Goal: Transaction & Acquisition: Purchase product/service

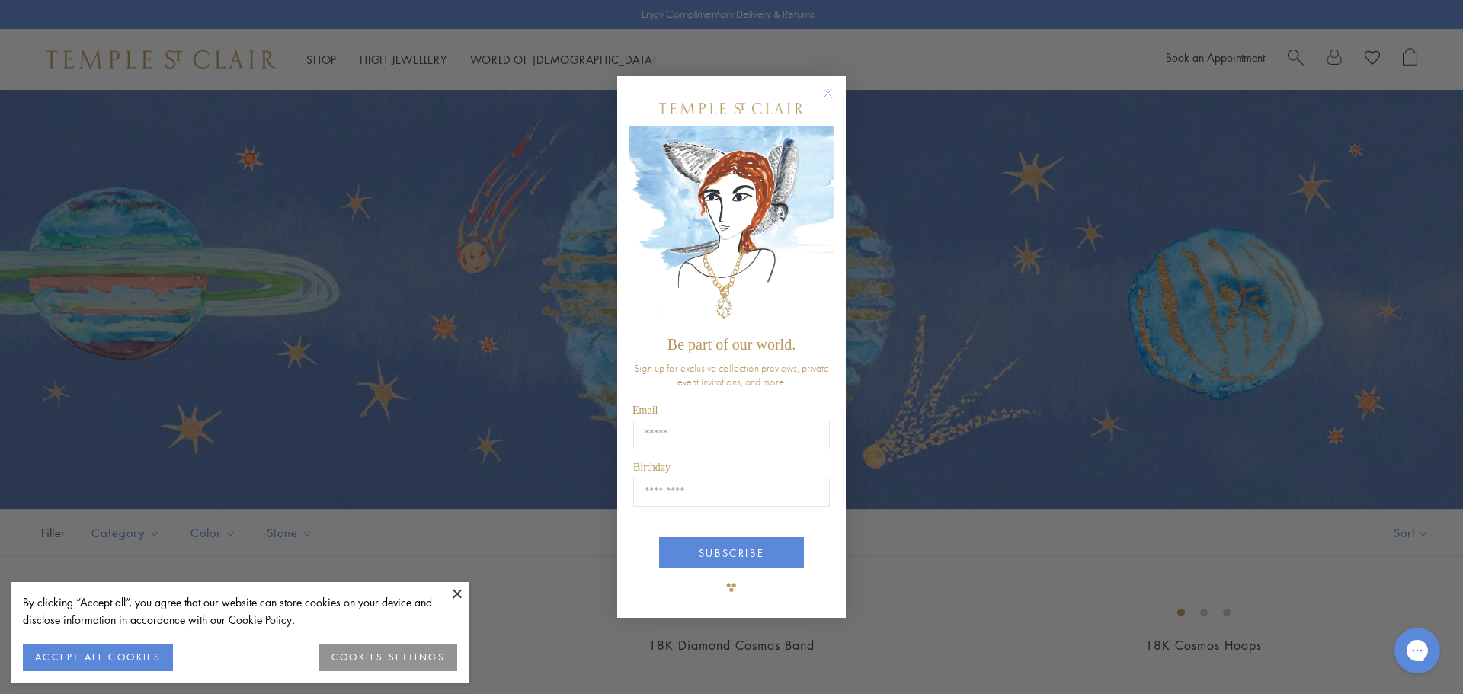
click at [460, 119] on div "Close dialog Be part of our world. Sign up for exclusive collection previews, p…" at bounding box center [731, 347] width 1463 height 694
click at [831, 90] on circle "Close dialog" at bounding box center [828, 93] width 18 height 18
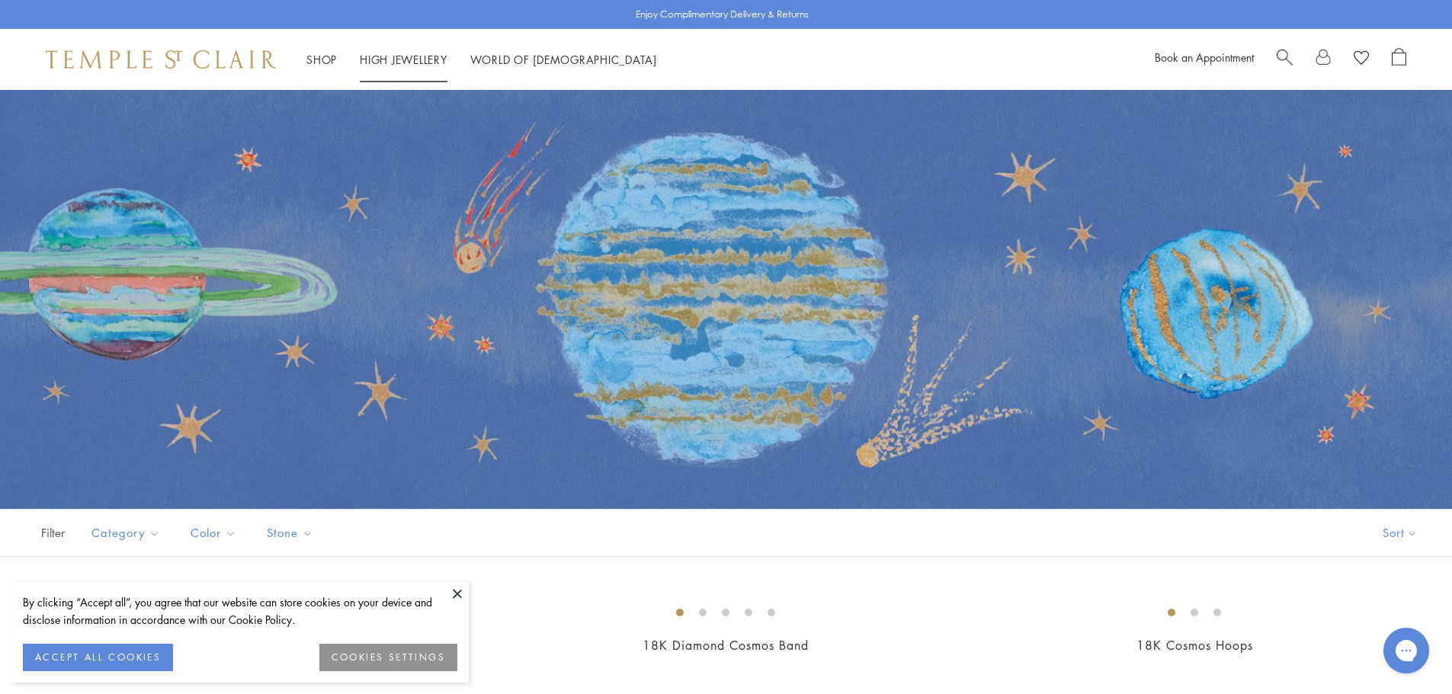
click at [415, 59] on link "High Jewellery High Jewellery" at bounding box center [404, 59] width 88 height 15
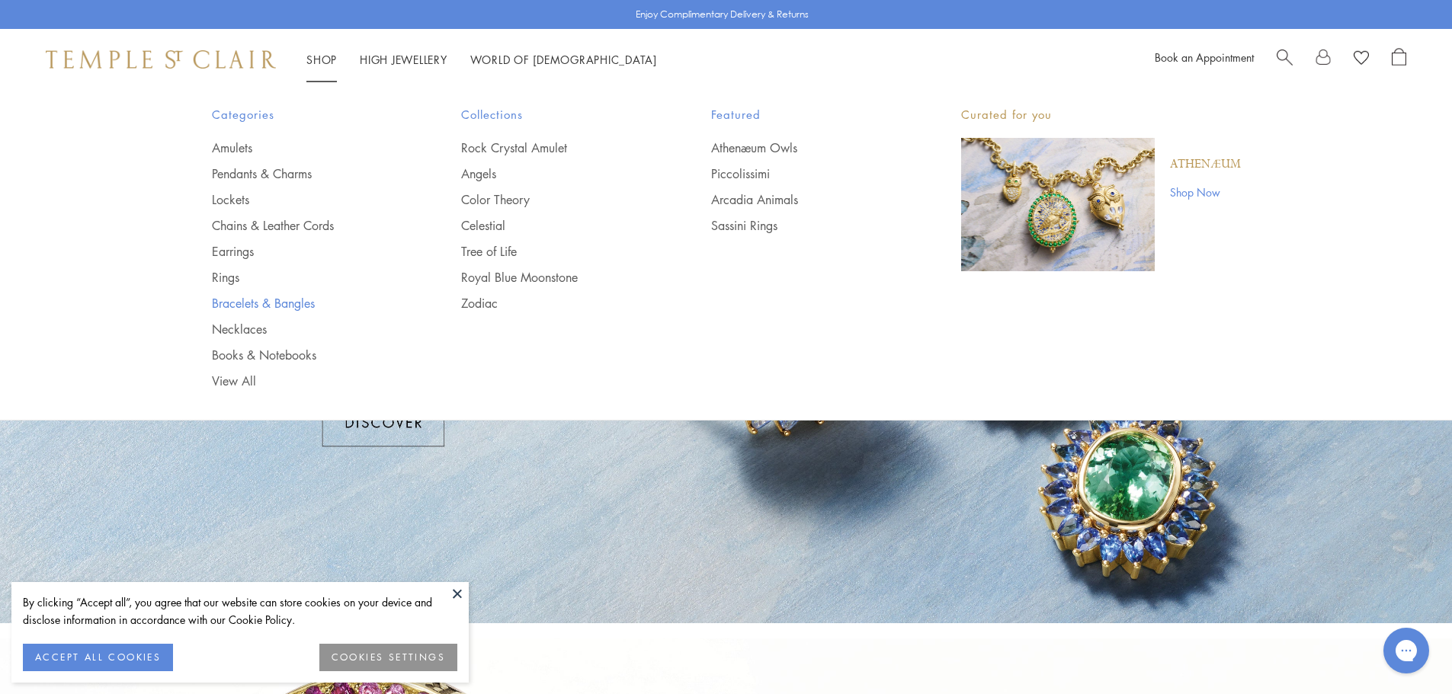
click at [250, 300] on link "Bracelets & Bangles" at bounding box center [306, 303] width 189 height 17
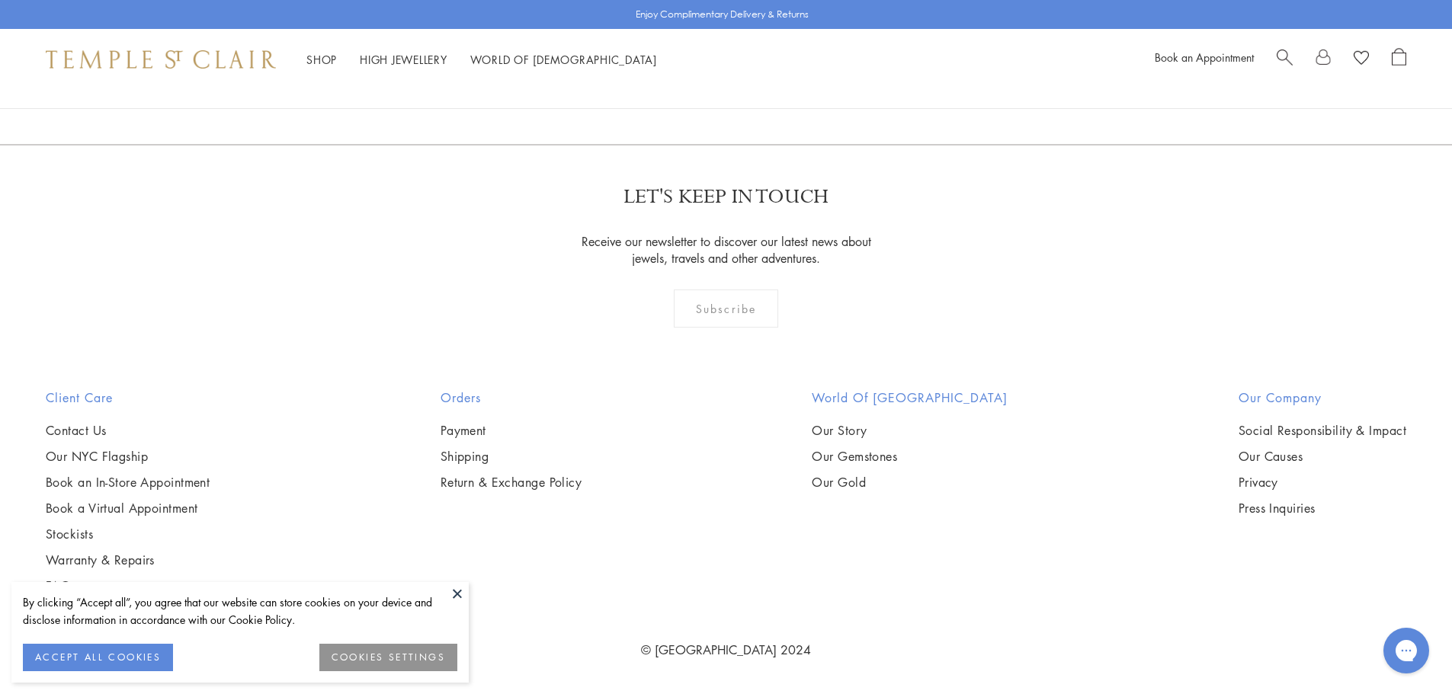
scroll to position [6916, 0]
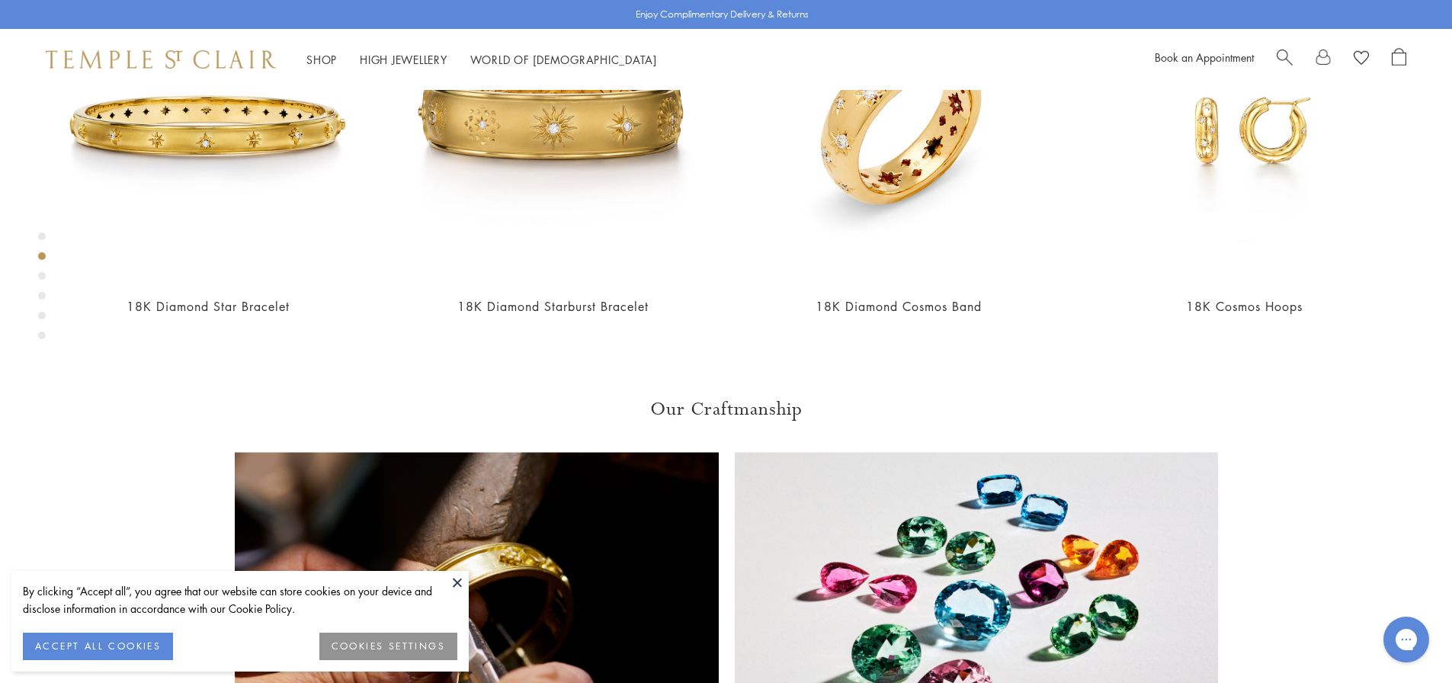
scroll to position [993, 0]
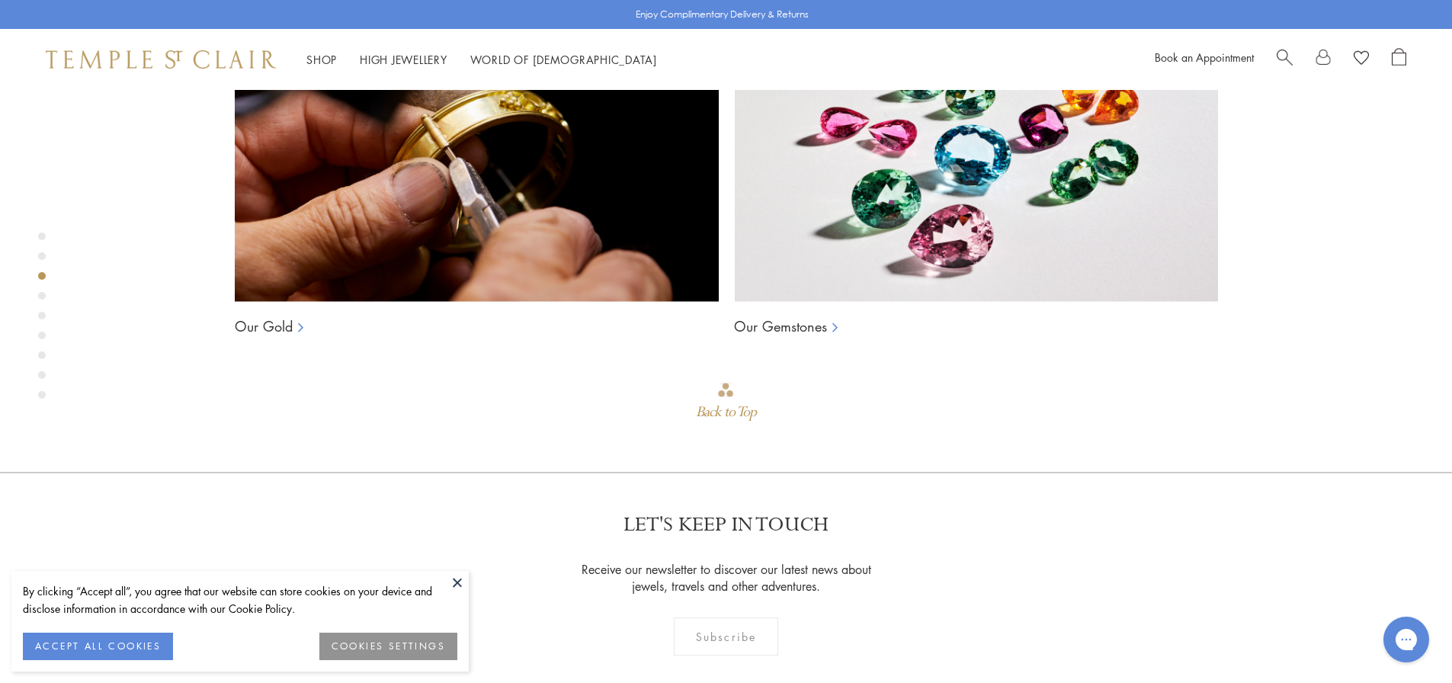
scroll to position [1439, 0]
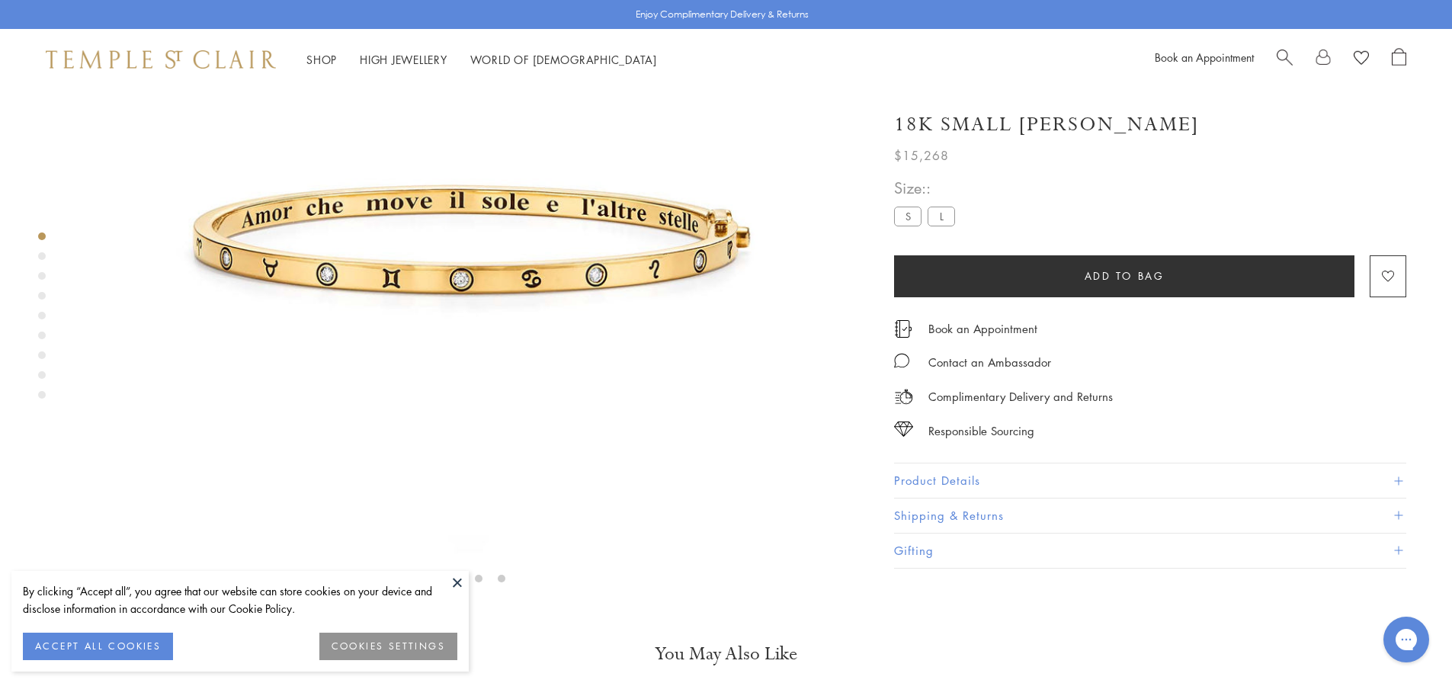
scroll to position [143, 0]
